Goal: Transaction & Acquisition: Purchase product/service

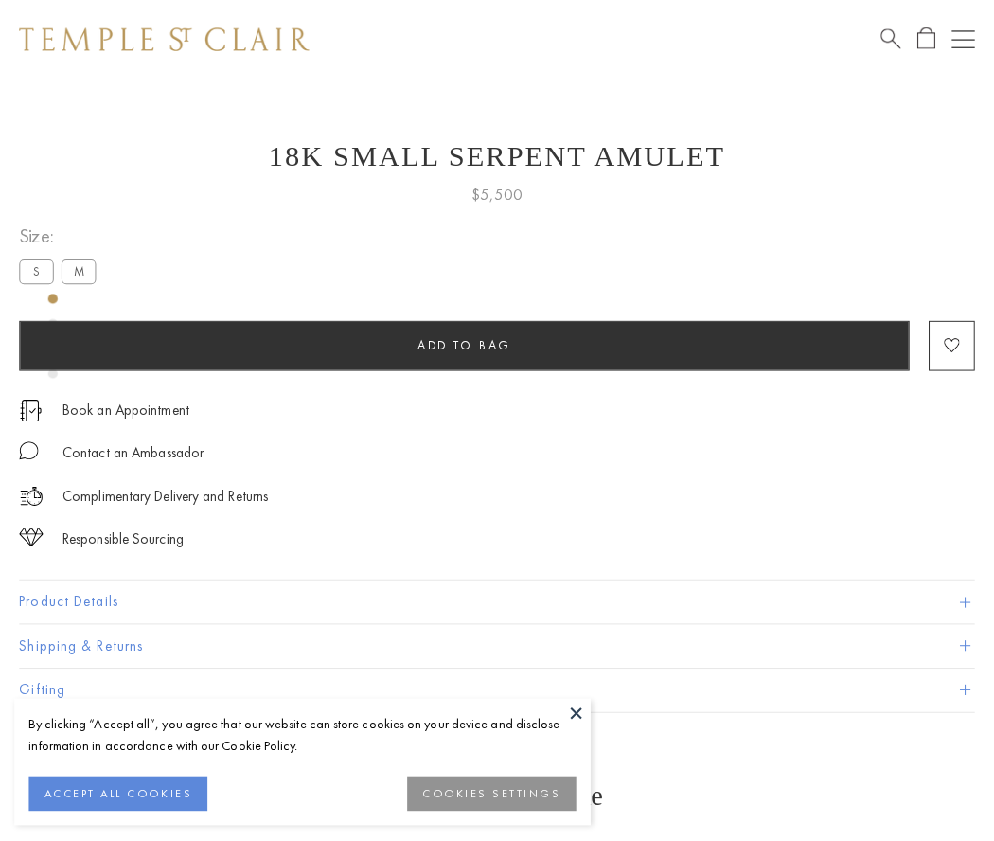
scroll to position [76, 0]
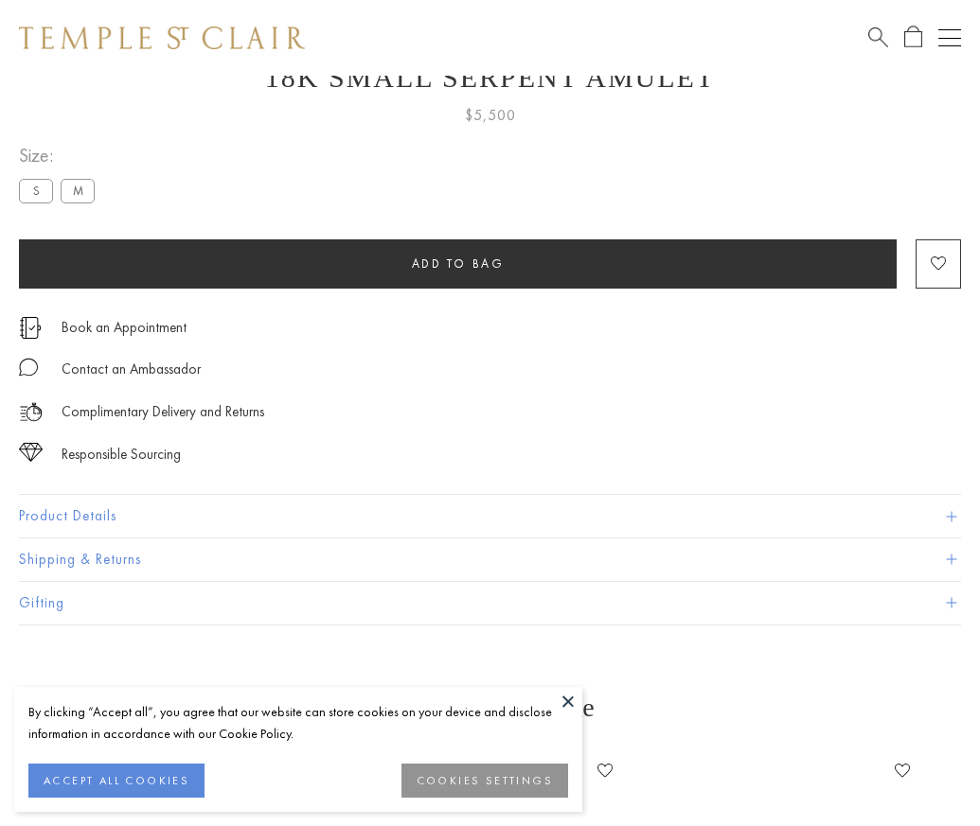
click at [457, 263] on span "Add to bag" at bounding box center [458, 264] width 93 height 16
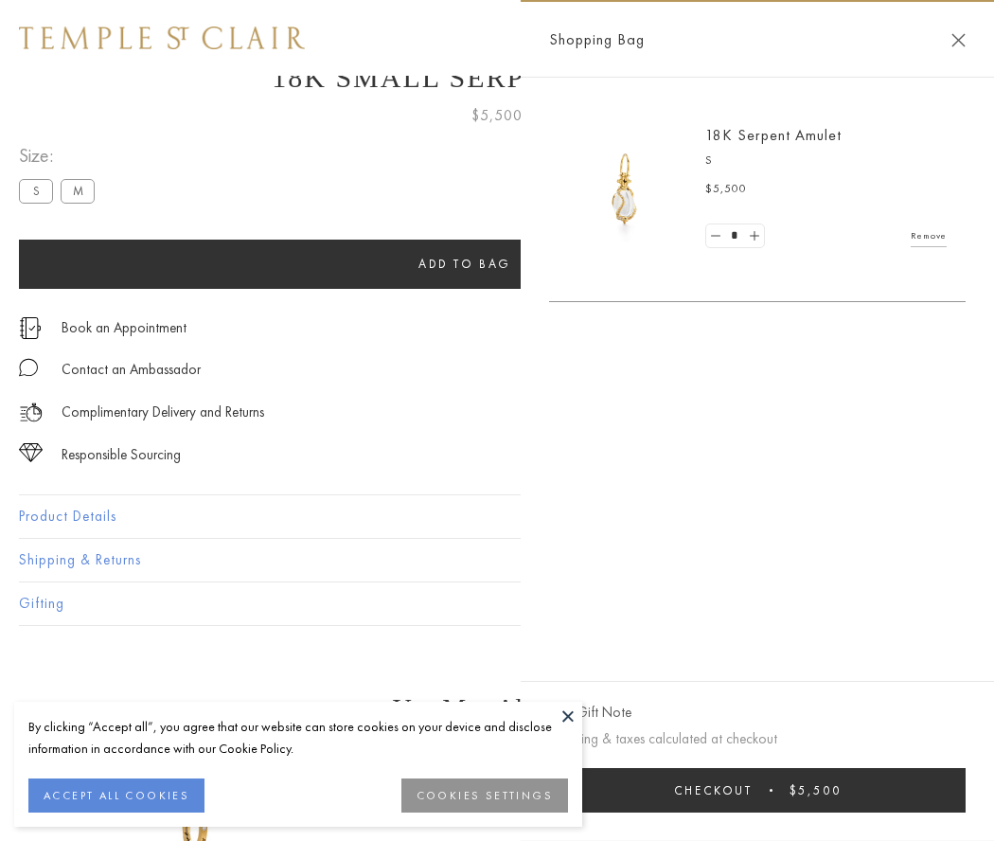
click at [753, 789] on span "Checkout" at bounding box center [713, 790] width 79 height 16
